Goal: Navigation & Orientation: Find specific page/section

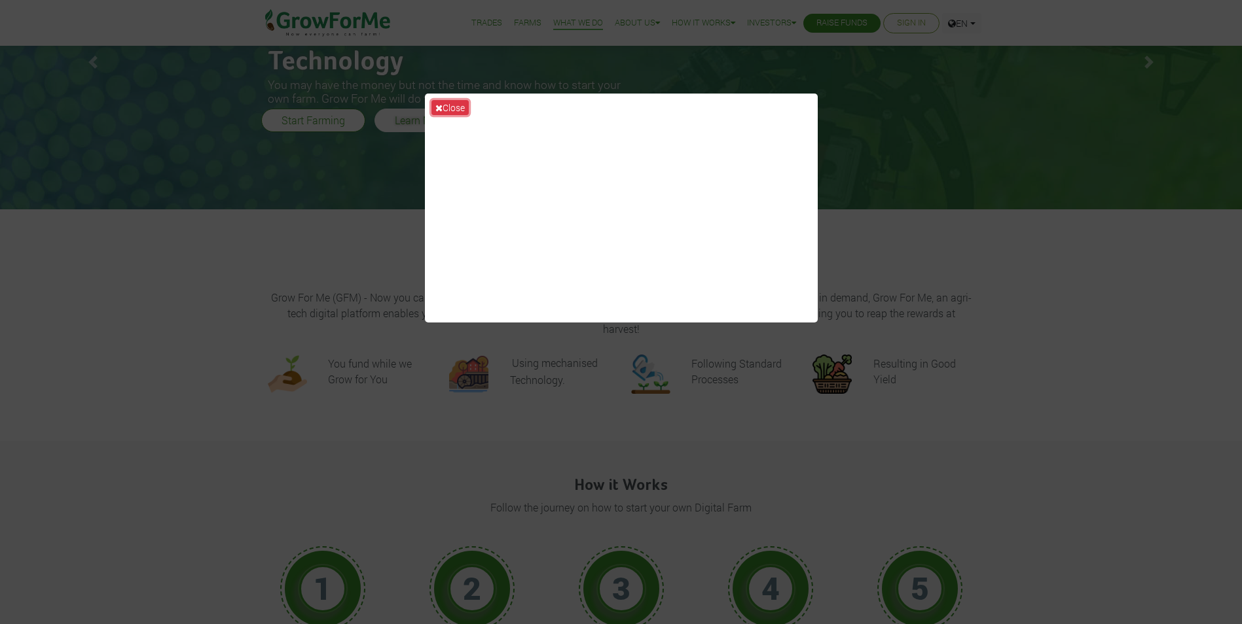
click at [443, 108] on button "Close" at bounding box center [449, 107] width 37 height 15
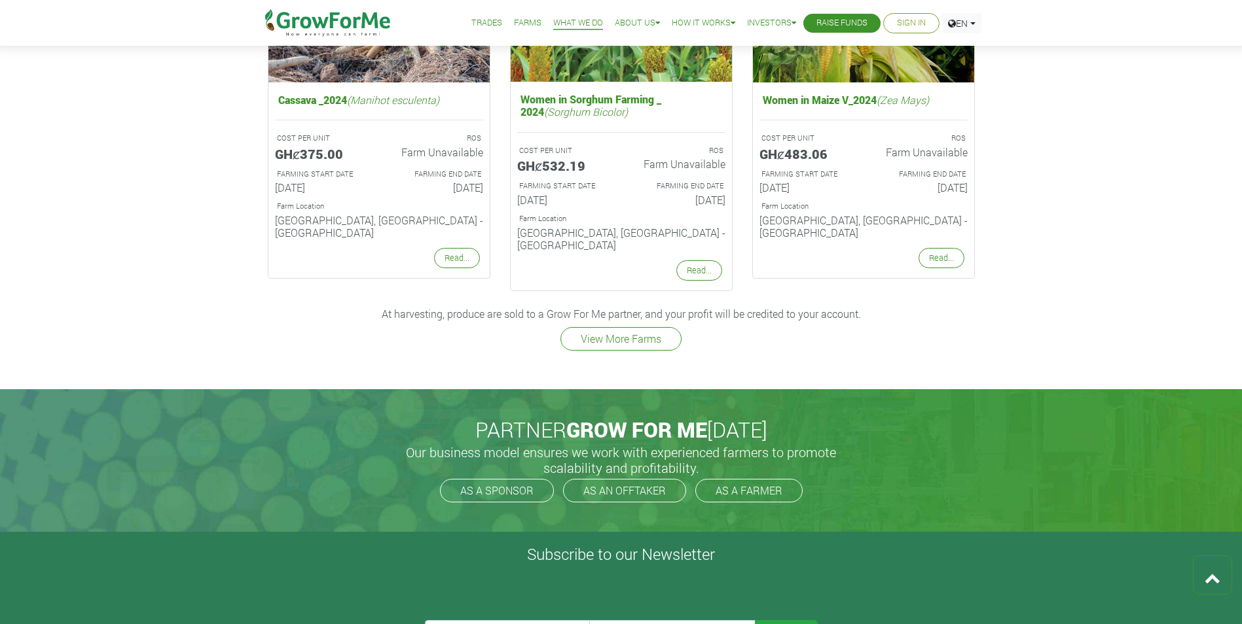
scroll to position [1767, 0]
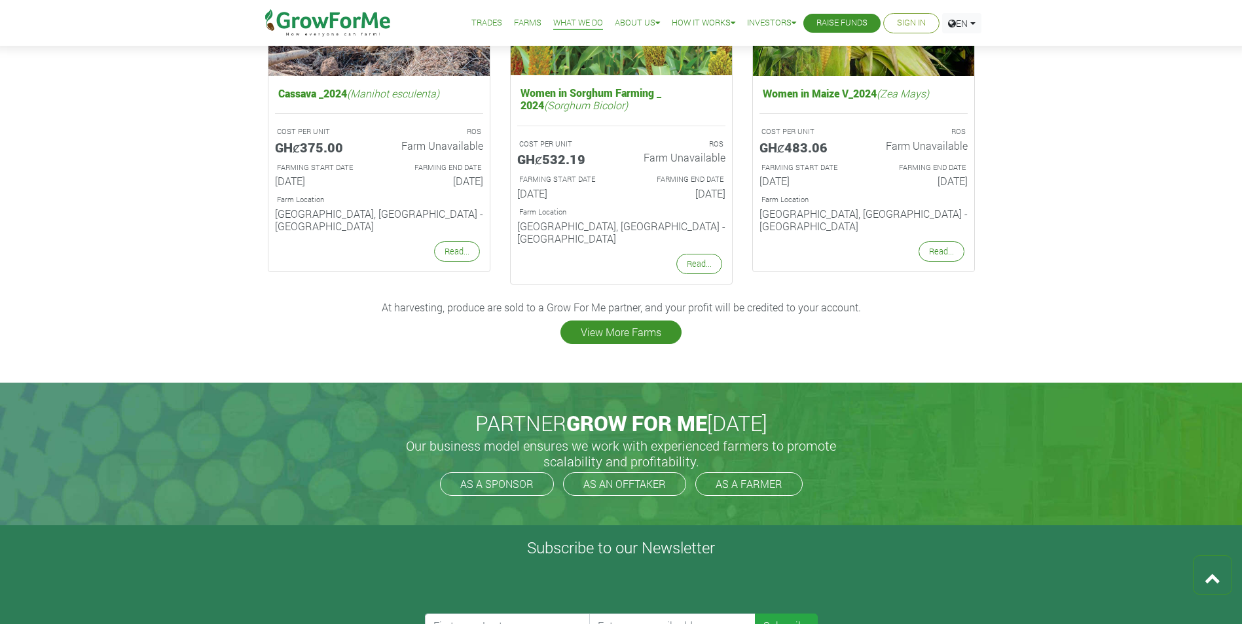
click at [611, 321] on link "View More Farms" at bounding box center [620, 333] width 121 height 24
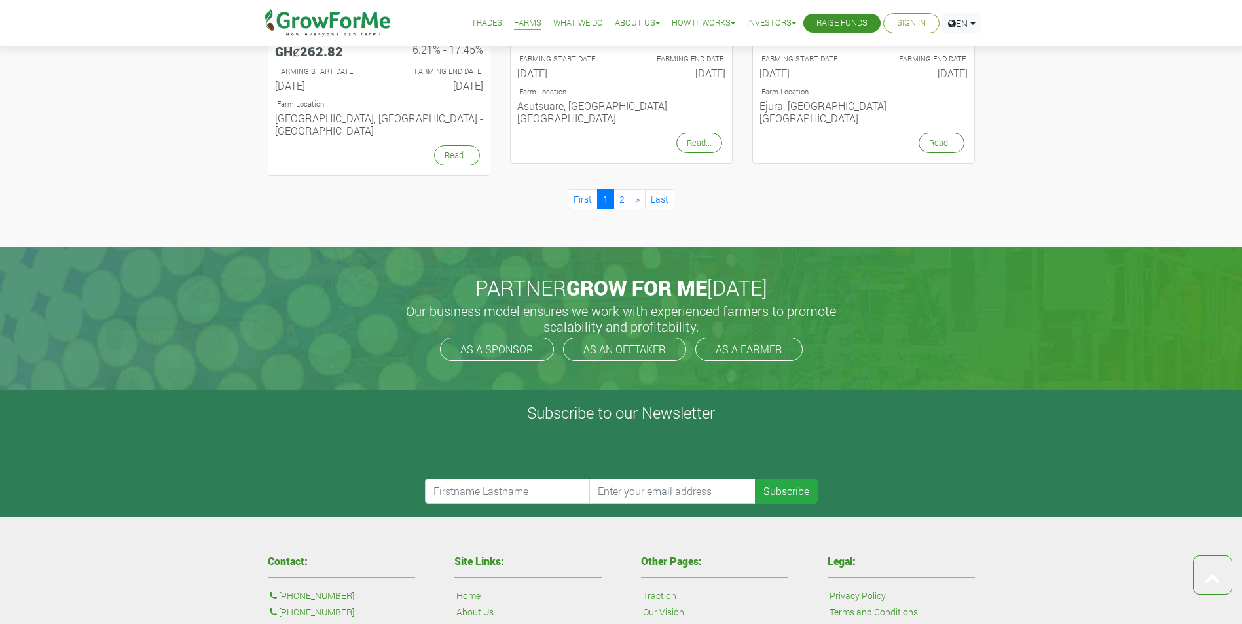
scroll to position [1506, 0]
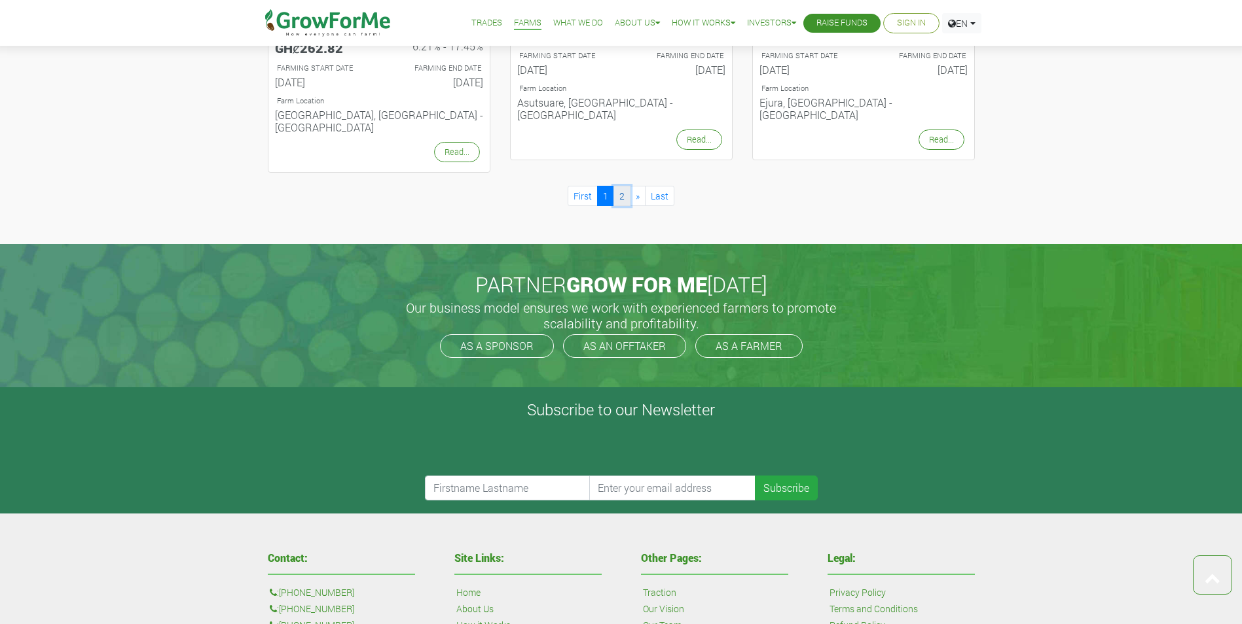
click at [619, 186] on link "2" at bounding box center [621, 196] width 17 height 20
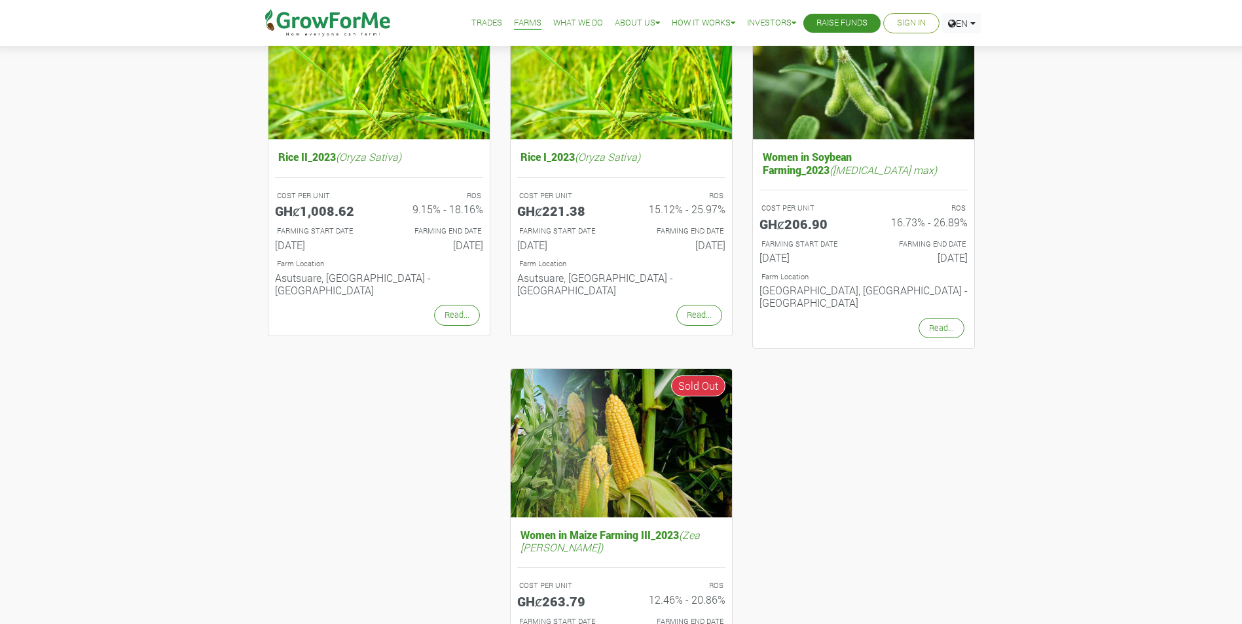
scroll to position [131, 0]
